Goal: Information Seeking & Learning: Find specific fact

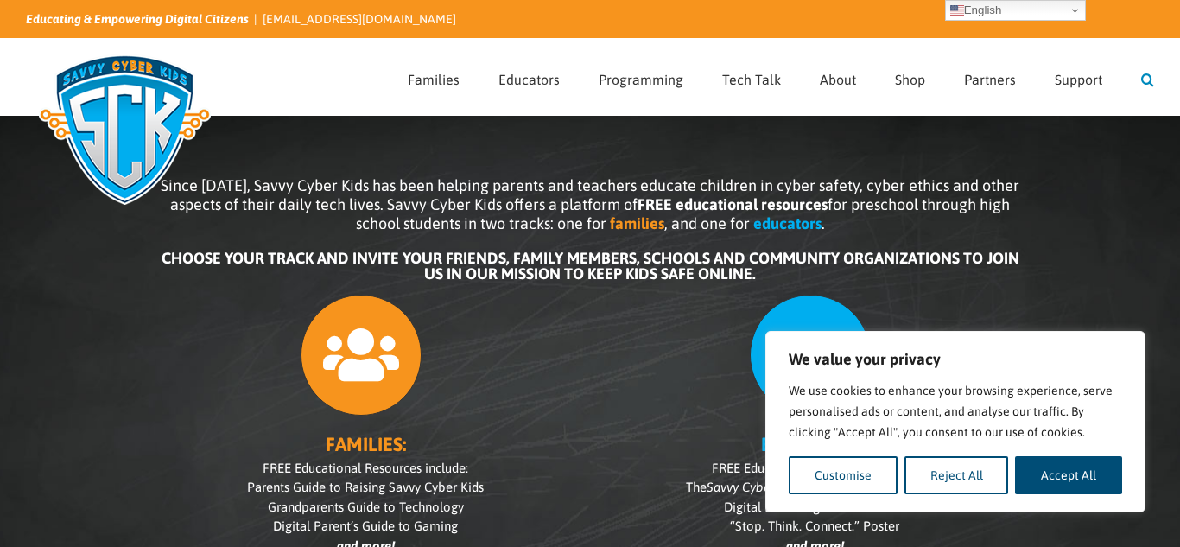
click at [1144, 86] on link "Search" at bounding box center [1147, 77] width 13 height 76
type input "difference bewtween virus and malware"
click at [410, 65] on input "" at bounding box center [422, 77] width 25 height 25
